Goal: Task Accomplishment & Management: Manage account settings

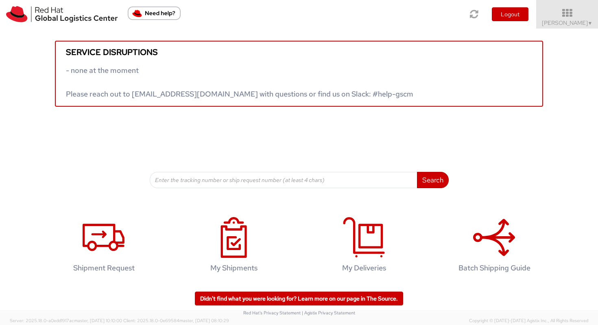
drag, startPoint x: 523, startPoint y: 27, endPoint x: 530, endPoint y: 27, distance: 6.9
click at [530, 27] on li "Logout" at bounding box center [510, 14] width 51 height 28
click at [548, 25] on link "Vitoria Alencar ▼" at bounding box center [567, 14] width 62 height 28
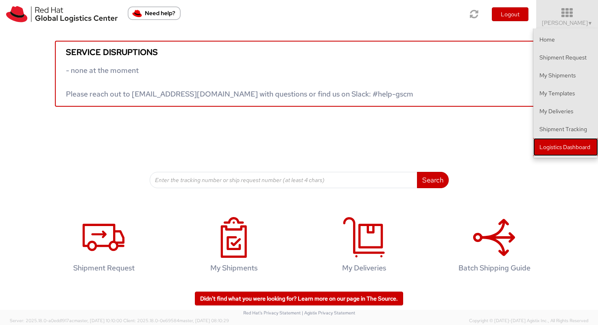
click at [563, 139] on link "Logistics Dashboard" at bounding box center [566, 147] width 65 height 18
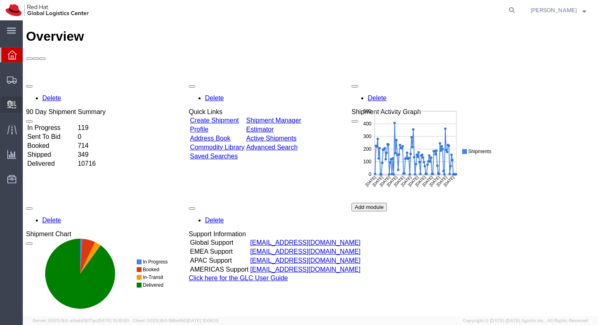
click at [0, 0] on span "Create Delivery" at bounding box center [0, 0] width 0 height 0
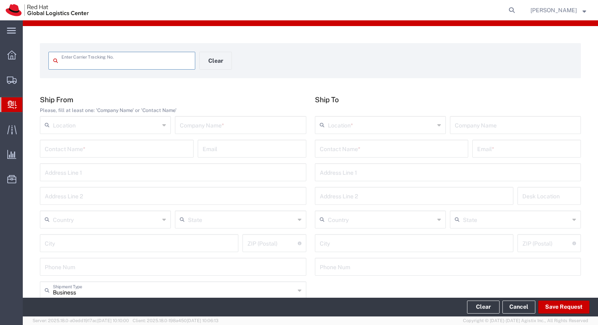
scroll to position [16, 0]
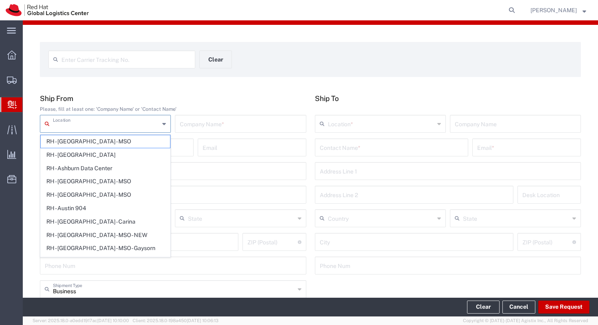
click at [114, 123] on input "text" at bounding box center [106, 123] width 107 height 14
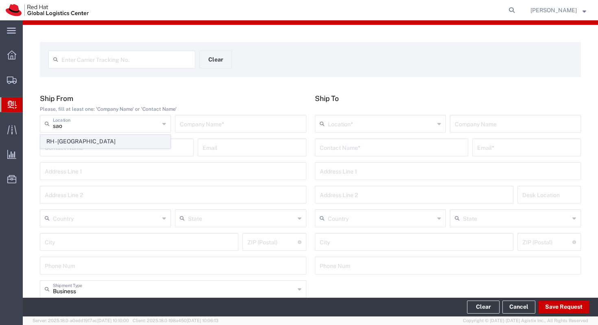
click at [105, 141] on span "RH - [GEOGRAPHIC_DATA]" at bounding box center [105, 141] width 129 height 13
type input "RH - [GEOGRAPHIC_DATA]"
type input "Red Hat Brasil Limitada"
type input "Av. Brg. [PERSON_NAME][GEOGRAPHIC_DATA], 3732"
type input "Floor 24 and 25, Itaim Bibi"
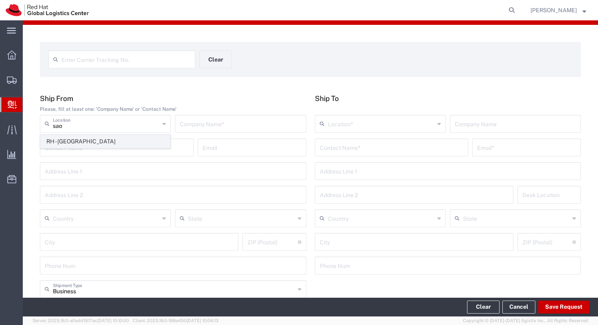
type input "[GEOGRAPHIC_DATA]"
type input "04538-132"
type input "000"
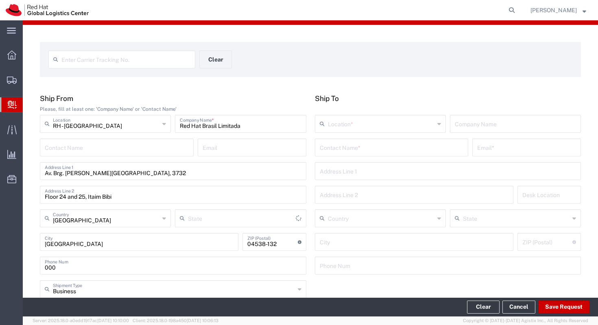
type input "[GEOGRAPHIC_DATA]"
click at [376, 154] on div "Contact Name *" at bounding box center [392, 147] width 154 height 18
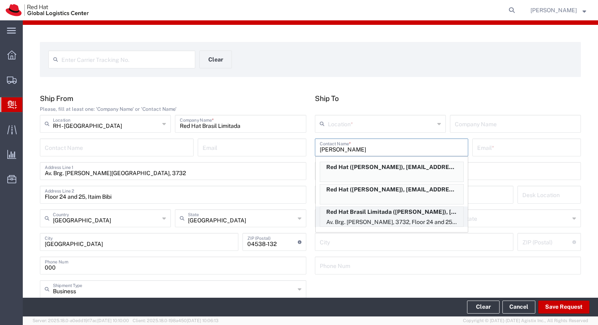
type input "[PERSON_NAME]"
click at [398, 208] on p "Red Hat Brasil Limitada ([PERSON_NAME]), [EMAIL_ADDRESS][DOMAIN_NAME]" at bounding box center [391, 212] width 143 height 10
type input "RH - [GEOGRAPHIC_DATA]"
type input "Red Hat Brasil Limitada"
type input "[PERSON_NAME]"
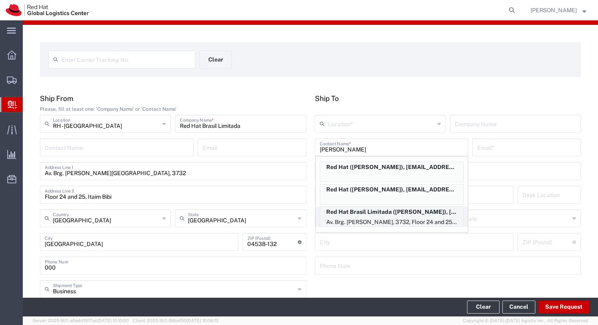
type input "[EMAIL_ADDRESS][DOMAIN_NAME]"
type input "Av. Brg. [PERSON_NAME][GEOGRAPHIC_DATA], 3732"
type input "Floor 24 and 25, Itaim Bibi"
type input "FLEX"
type input "[GEOGRAPHIC_DATA]"
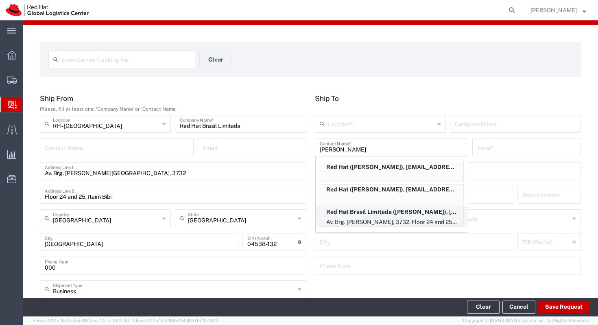
type input "[GEOGRAPHIC_DATA]"
type input "04538-132"
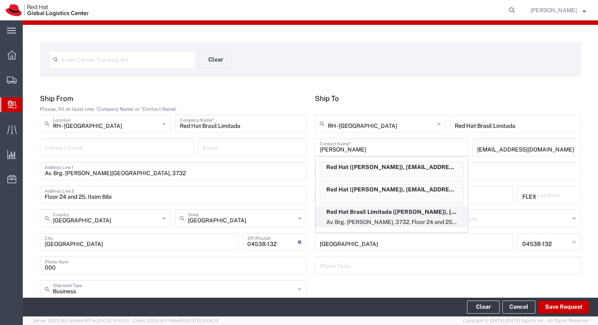
type input "[GEOGRAPHIC_DATA]"
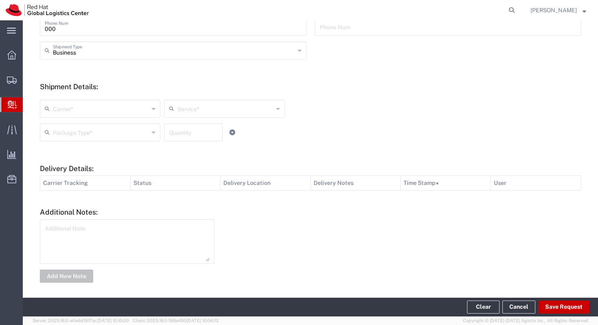
scroll to position [258, 0]
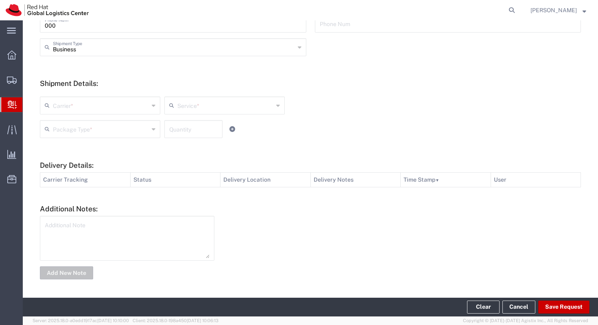
click at [120, 108] on input "text" at bounding box center [101, 105] width 96 height 14
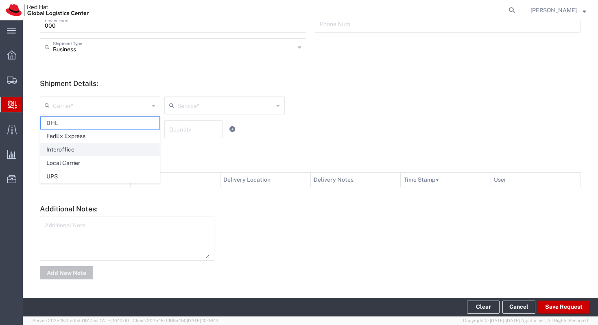
click at [107, 147] on span "Interoffice" at bounding box center [100, 149] width 119 height 13
type input "Interoffice"
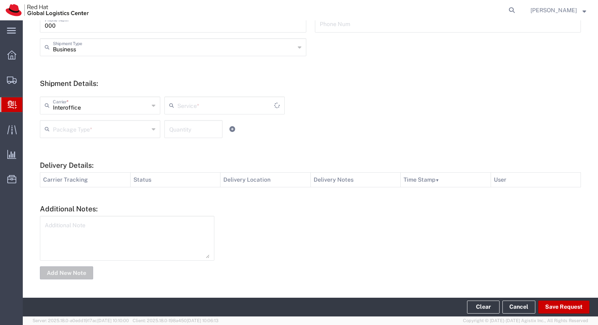
type input "IO_Ground"
click at [137, 127] on input "text" at bounding box center [101, 128] width 96 height 14
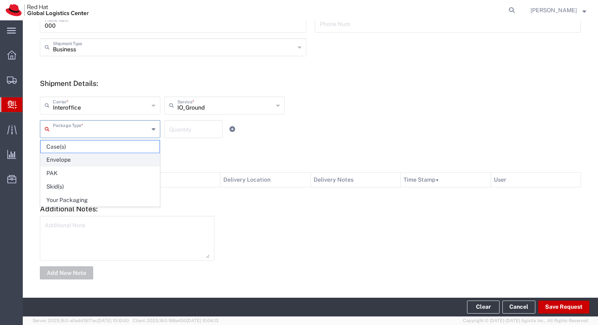
click at [120, 161] on span "Envelope" at bounding box center [100, 159] width 119 height 13
type input "Envelope"
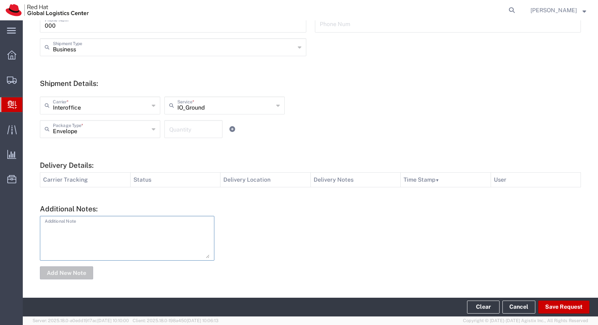
click at [125, 229] on textarea at bounding box center [127, 238] width 165 height 40
type textarea "1 camiseta (DevNation), deixada pelo time de MKT."
click at [42, 271] on button "Add New Note" at bounding box center [66, 272] width 53 height 13
click at [577, 306] on button "Save Request" at bounding box center [564, 306] width 51 height 13
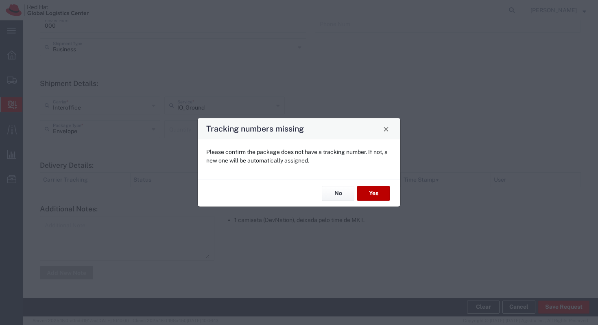
click at [383, 193] on button "Yes" at bounding box center [373, 193] width 33 height 15
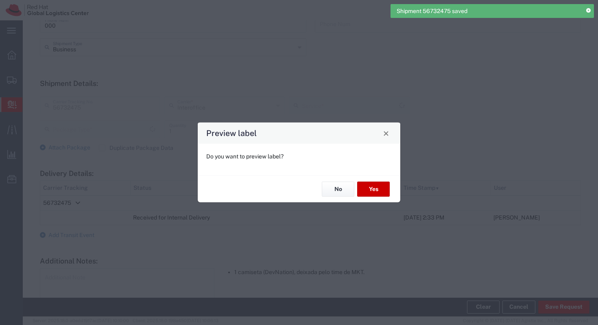
type input "Envelope"
type input "IO_Ground"
click at [374, 188] on button "Yes" at bounding box center [373, 189] width 33 height 15
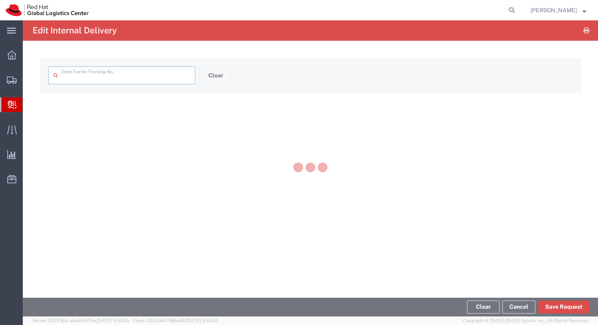
type input "56732475"
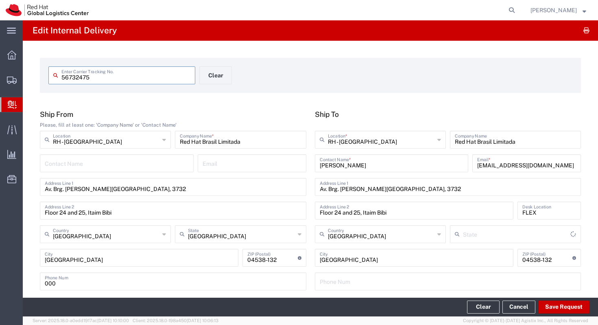
type input "[GEOGRAPHIC_DATA]"
click at [8, 101] on svg-icon at bounding box center [12, 105] width 9 height 8
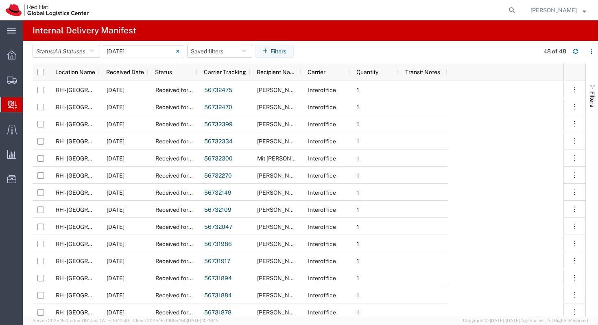
click at [7, 111] on div at bounding box center [11, 104] width 23 height 15
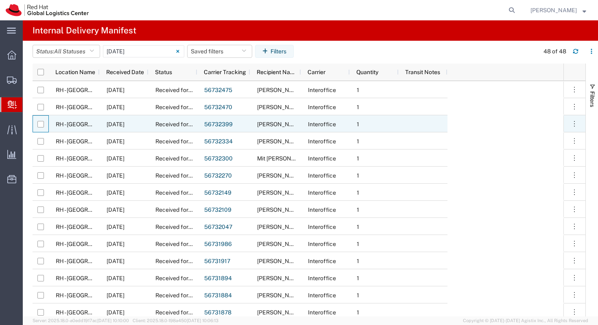
click at [34, 123] on div at bounding box center [40, 124] width 15 height 17
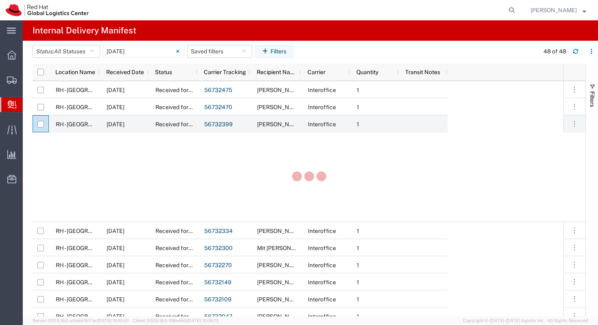
click at [18, 108] on div at bounding box center [11, 104] width 23 height 15
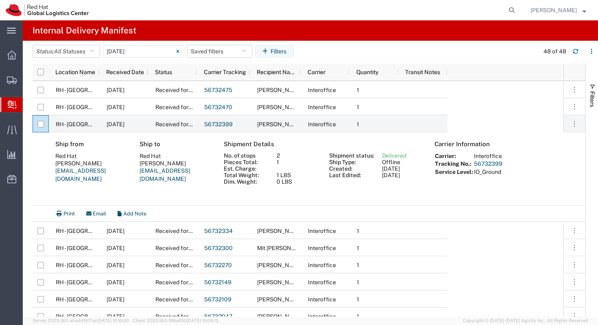
click at [0, 0] on span "Create Delivery" at bounding box center [0, 0] width 0 height 0
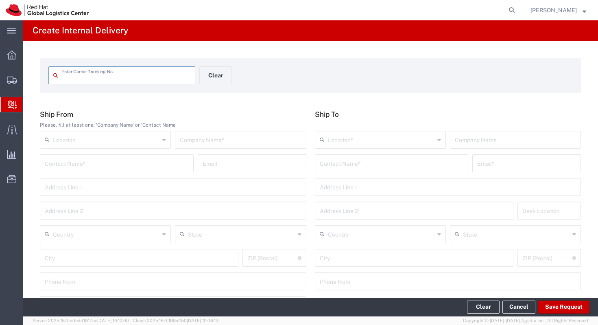
click at [109, 71] on input "text" at bounding box center [125, 75] width 129 height 14
type input "392758580483"
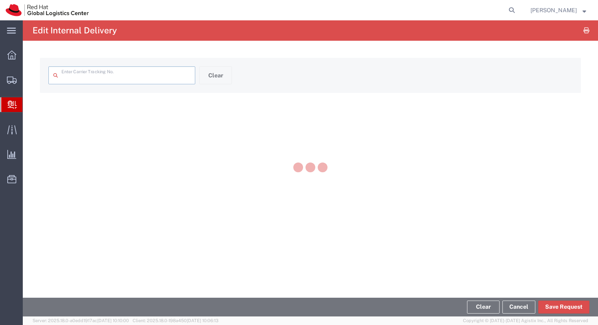
type input "392758580483"
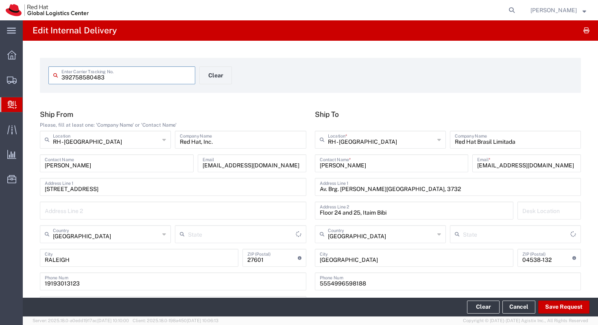
type input "[GEOGRAPHIC_DATA]"
type input "PAK"
type input "[US_STATE]"
type input "International Priority EOD"
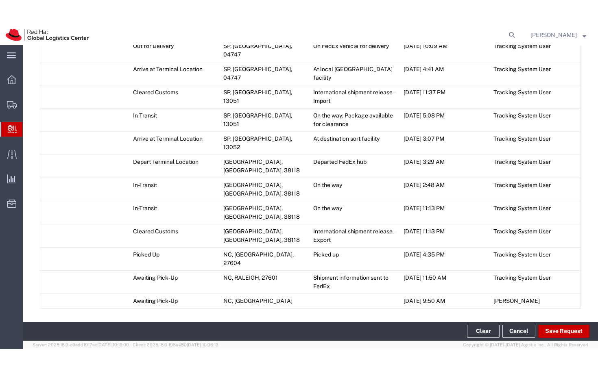
scroll to position [506, 0]
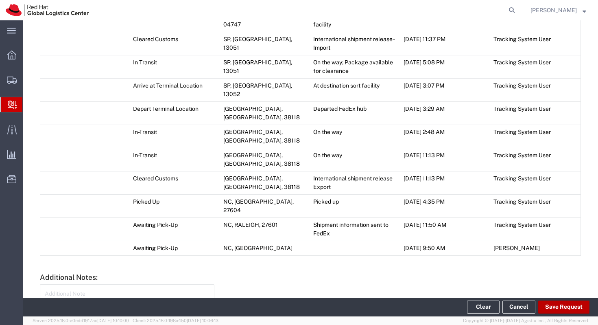
click at [576, 304] on button "Save Request" at bounding box center [564, 306] width 51 height 13
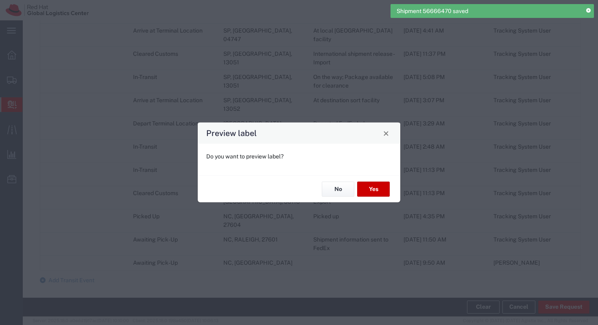
type input "PAK"
type input "International Priority EOD"
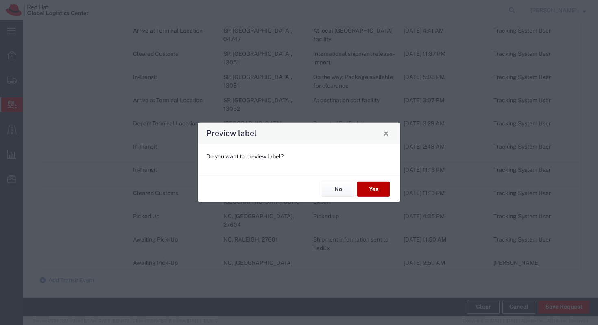
click at [383, 194] on button "Yes" at bounding box center [373, 189] width 33 height 15
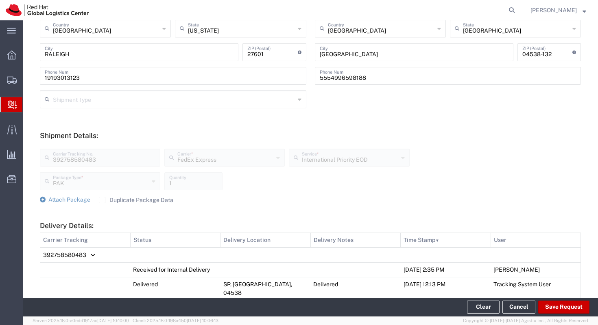
scroll to position [0, 0]
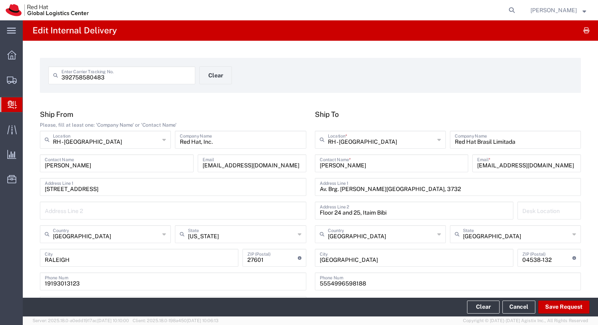
click at [11, 104] on icon at bounding box center [12, 105] width 9 height 8
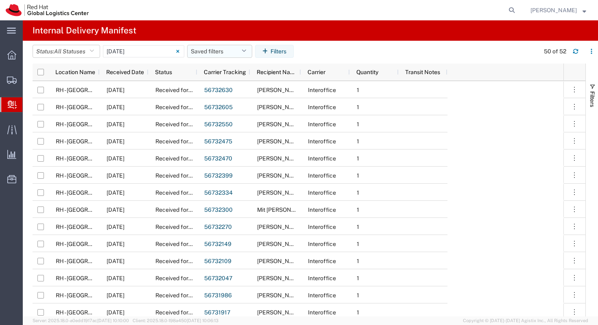
click at [223, 50] on button "Saved filters" at bounding box center [219, 51] width 65 height 13
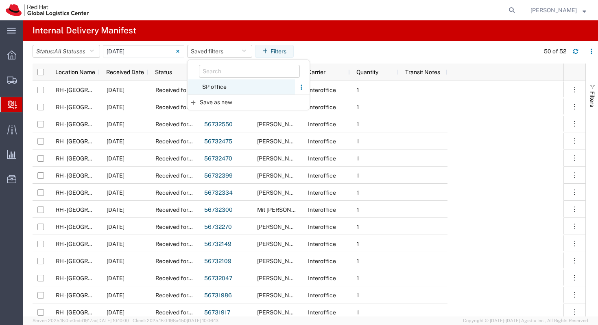
click at [239, 83] on span "SP office" at bounding box center [241, 86] width 107 height 15
type input "Last 30 Days"
type input "[DATE] - [DATE]"
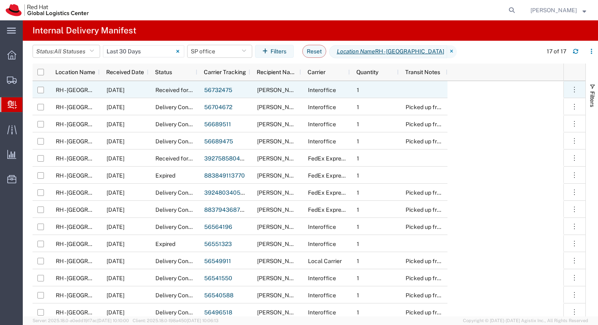
click at [82, 87] on span "RH - [GEOGRAPHIC_DATA]" at bounding box center [90, 90] width 69 height 7
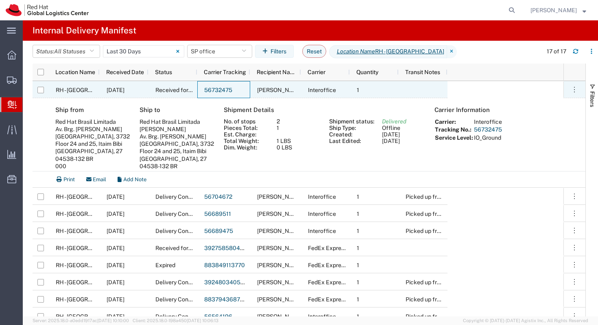
click at [207, 88] on link "56732475" at bounding box center [218, 90] width 28 height 7
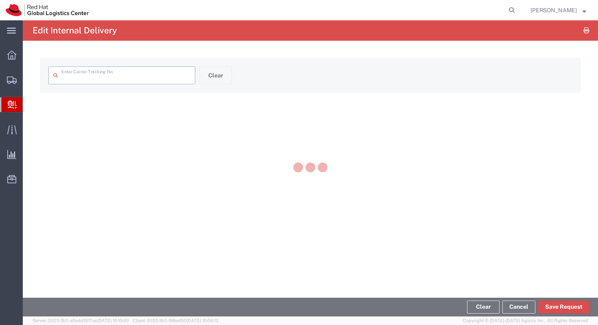
type input "56732475"
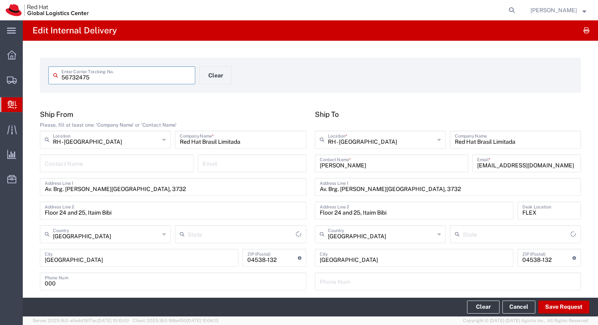
type input "[GEOGRAPHIC_DATA]"
type input "Envelope"
type input "IO_Ground"
type input "[GEOGRAPHIC_DATA]"
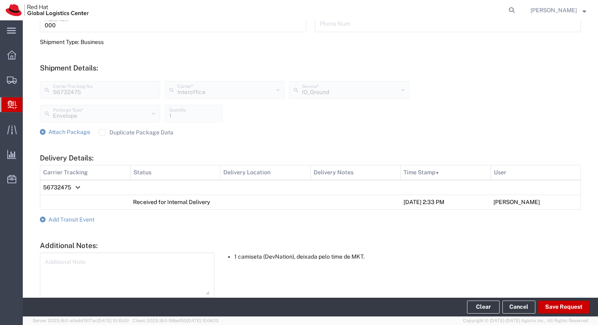
scroll to position [250, 0]
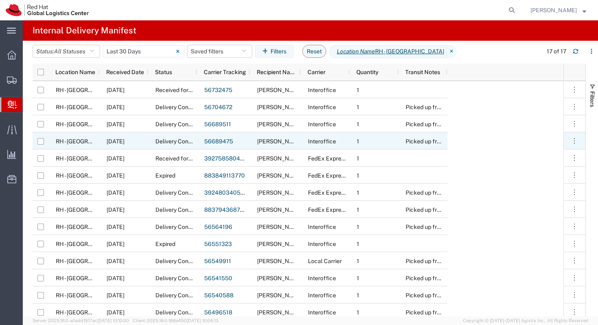
scroll to position [13, 0]
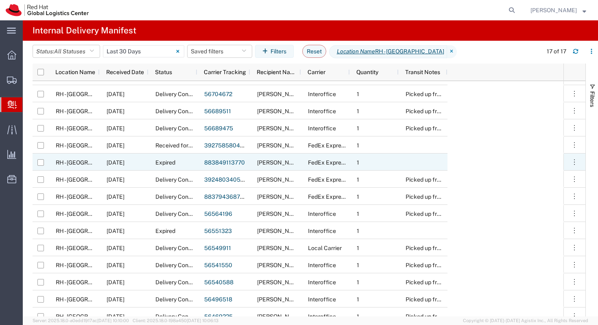
click at [172, 159] on span "Expired" at bounding box center [165, 162] width 20 height 7
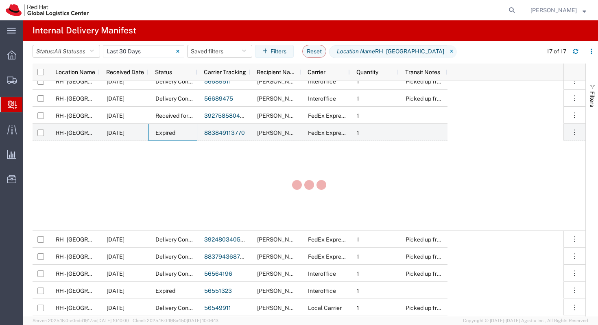
scroll to position [50, 0]
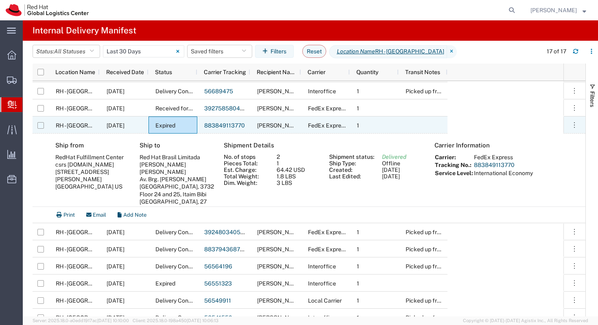
click at [40, 125] on input "Press Space to toggle row selection (unchecked)" at bounding box center [40, 125] width 7 height 7
checkbox input "true"
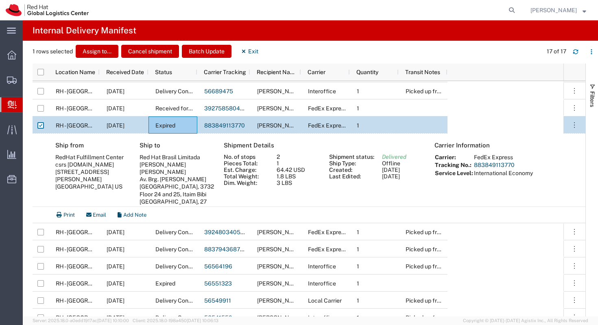
click at [181, 125] on div "Expired" at bounding box center [173, 124] width 49 height 17
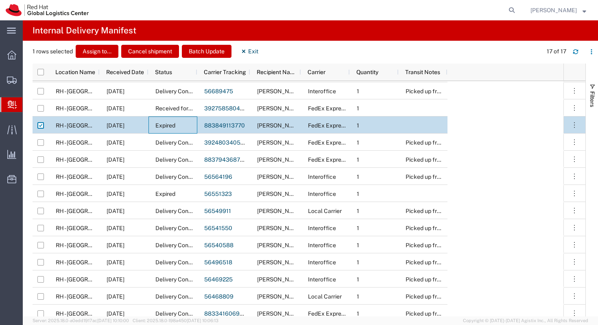
click at [220, 125] on link "883849113770" at bounding box center [224, 125] width 41 height 7
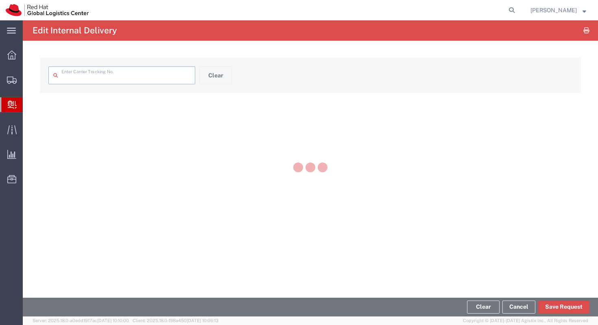
type input "883849113770"
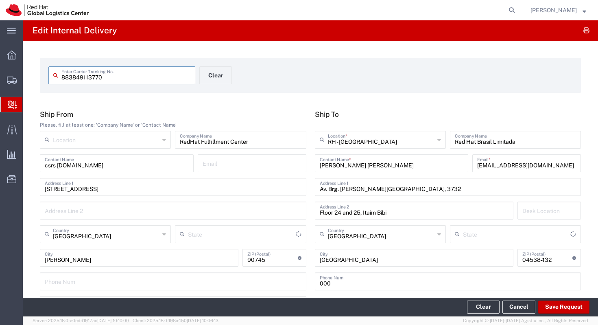
type input "[US_STATE]"
type input "[GEOGRAPHIC_DATA]"
type input "Your Packaging"
type input "International Economy"
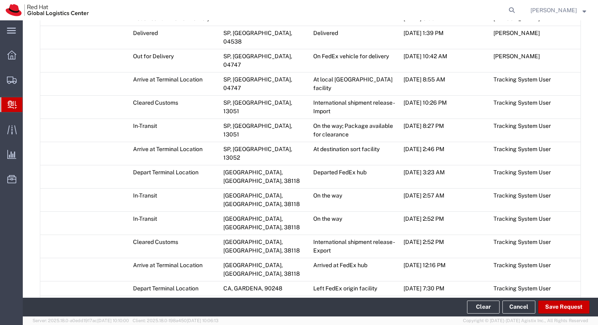
scroll to position [587, 0]
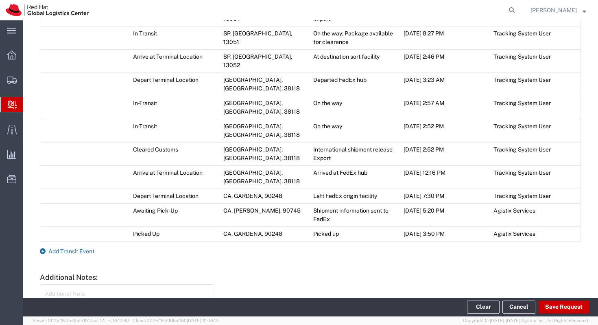
click at [70, 248] on span "Add Transit Event" at bounding box center [71, 251] width 46 height 7
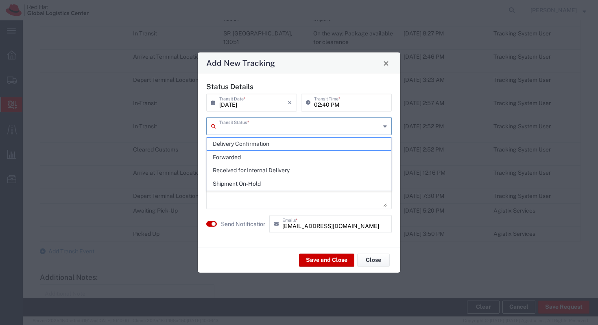
click at [268, 124] on input "text" at bounding box center [299, 125] width 161 height 14
click at [252, 186] on span "Shipment On-Hold" at bounding box center [299, 183] width 184 height 13
type input "Shipment On-Hold"
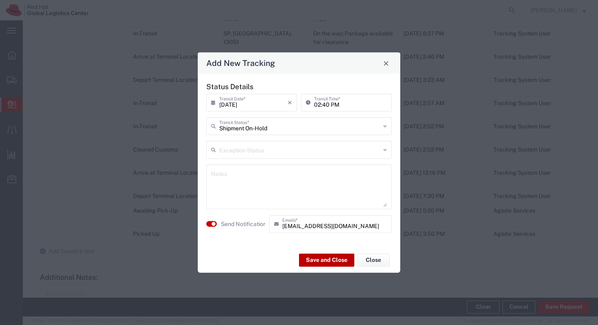
click at [329, 260] on button "Save and Close" at bounding box center [326, 259] width 55 height 13
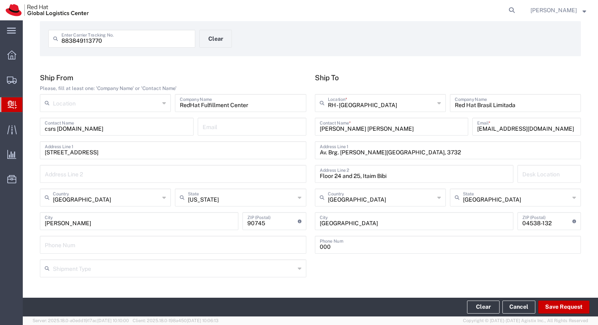
scroll to position [0, 0]
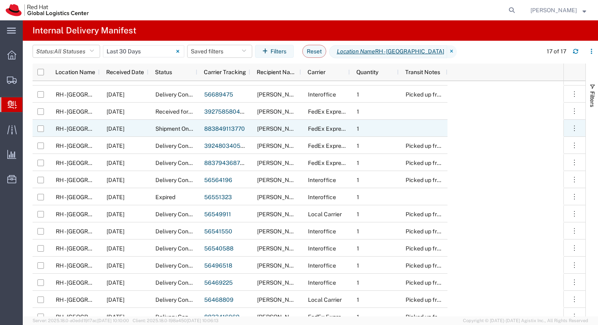
scroll to position [55, 0]
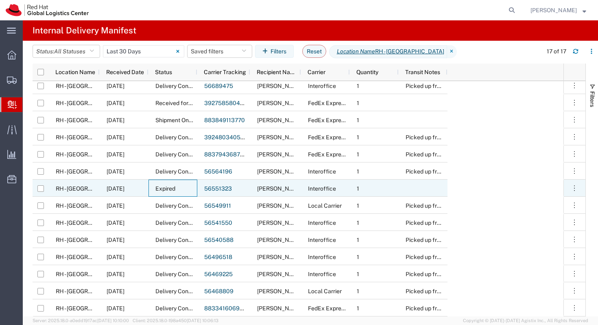
click at [176, 193] on div "Expired" at bounding box center [173, 188] width 49 height 17
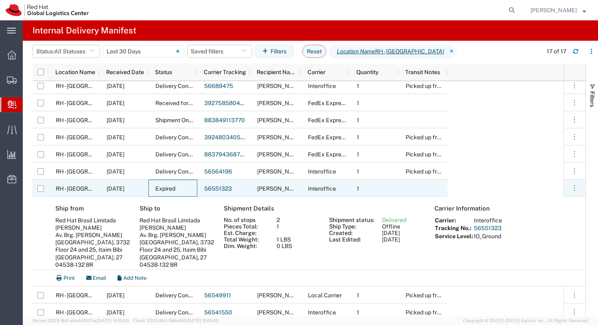
click at [210, 187] on link "56551323" at bounding box center [218, 188] width 28 height 7
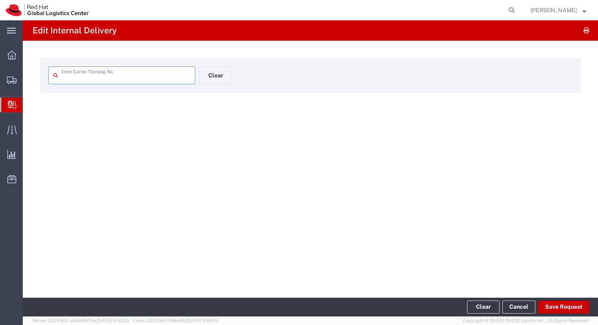
type input "56551323"
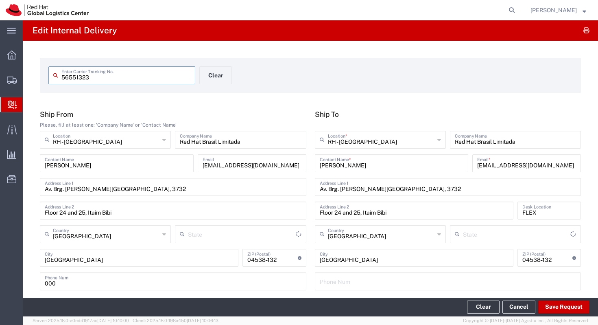
type input "[GEOGRAPHIC_DATA]"
type input "Your Packaging"
type input "IO_Ground"
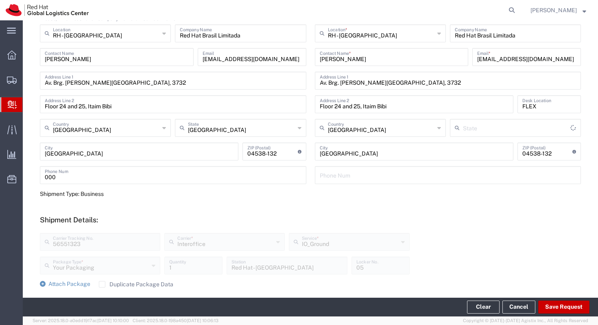
type input "[GEOGRAPHIC_DATA]"
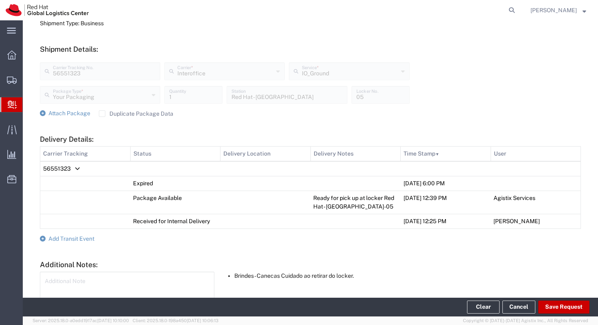
scroll to position [333, 0]
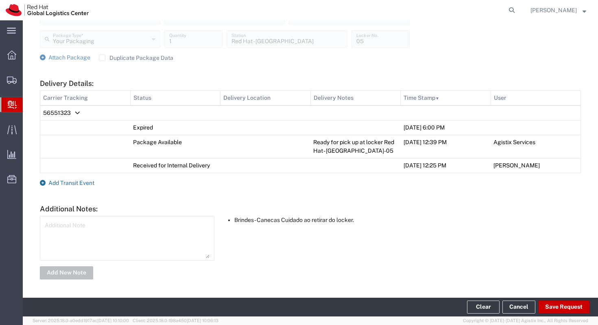
click at [81, 184] on span "Add Transit Event" at bounding box center [71, 183] width 46 height 7
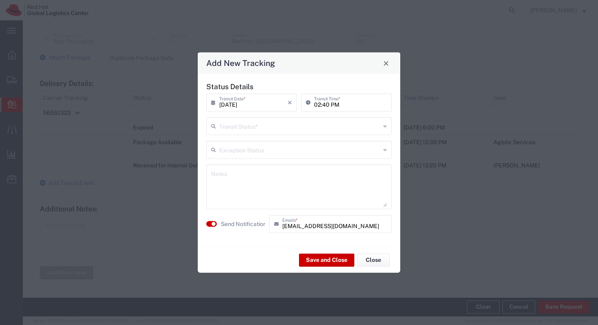
click at [294, 128] on input "text" at bounding box center [299, 125] width 161 height 14
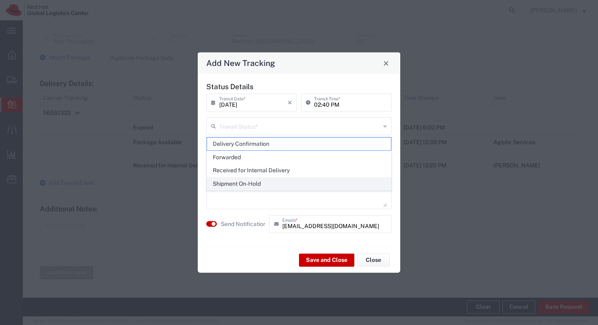
click at [261, 179] on span "Shipment On-Hold" at bounding box center [299, 183] width 184 height 13
type input "Shipment On-Hold"
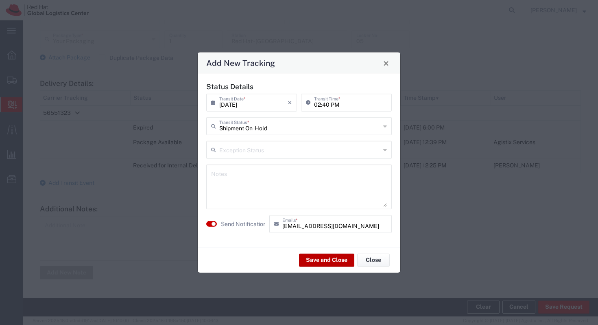
click at [320, 261] on button "Save and Close" at bounding box center [326, 259] width 55 height 13
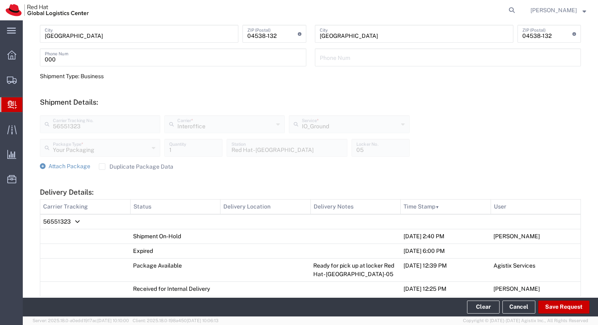
scroll to position [0, 0]
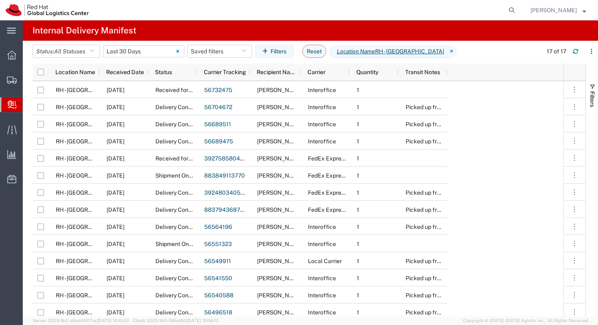
click at [156, 50] on input "[DATE] - [DATE]" at bounding box center [143, 51] width 81 height 12
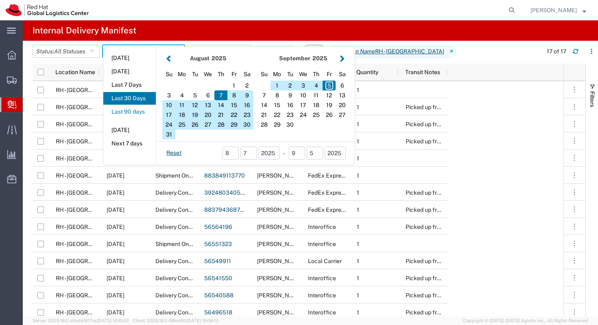
click at [136, 109] on button "Last 90 days" at bounding box center [129, 111] width 53 height 13
type input "Last 90 days"
type input "[DATE] - [DATE]"
